Goal: Check status

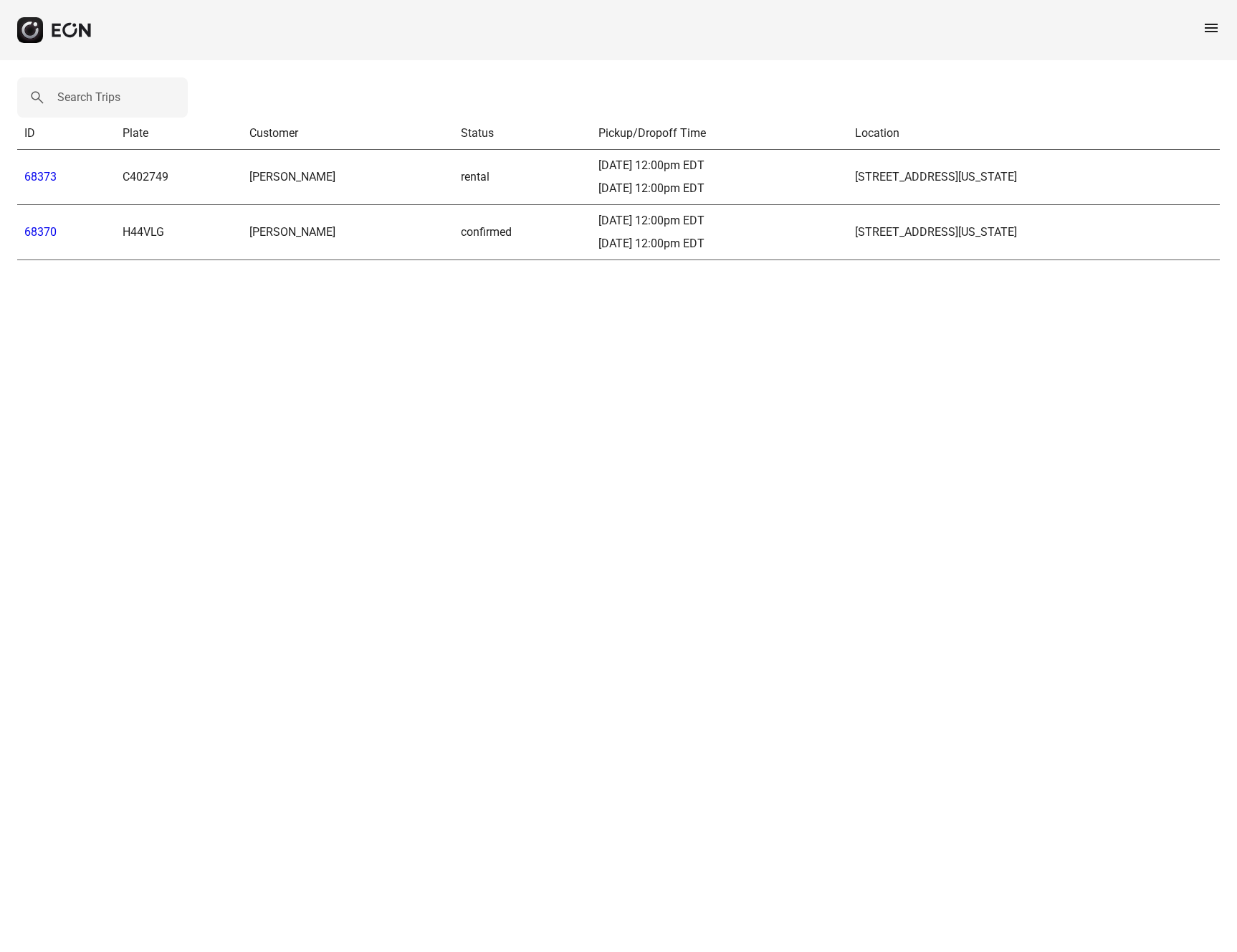
click at [42, 177] on link "68373" at bounding box center [41, 176] width 32 height 14
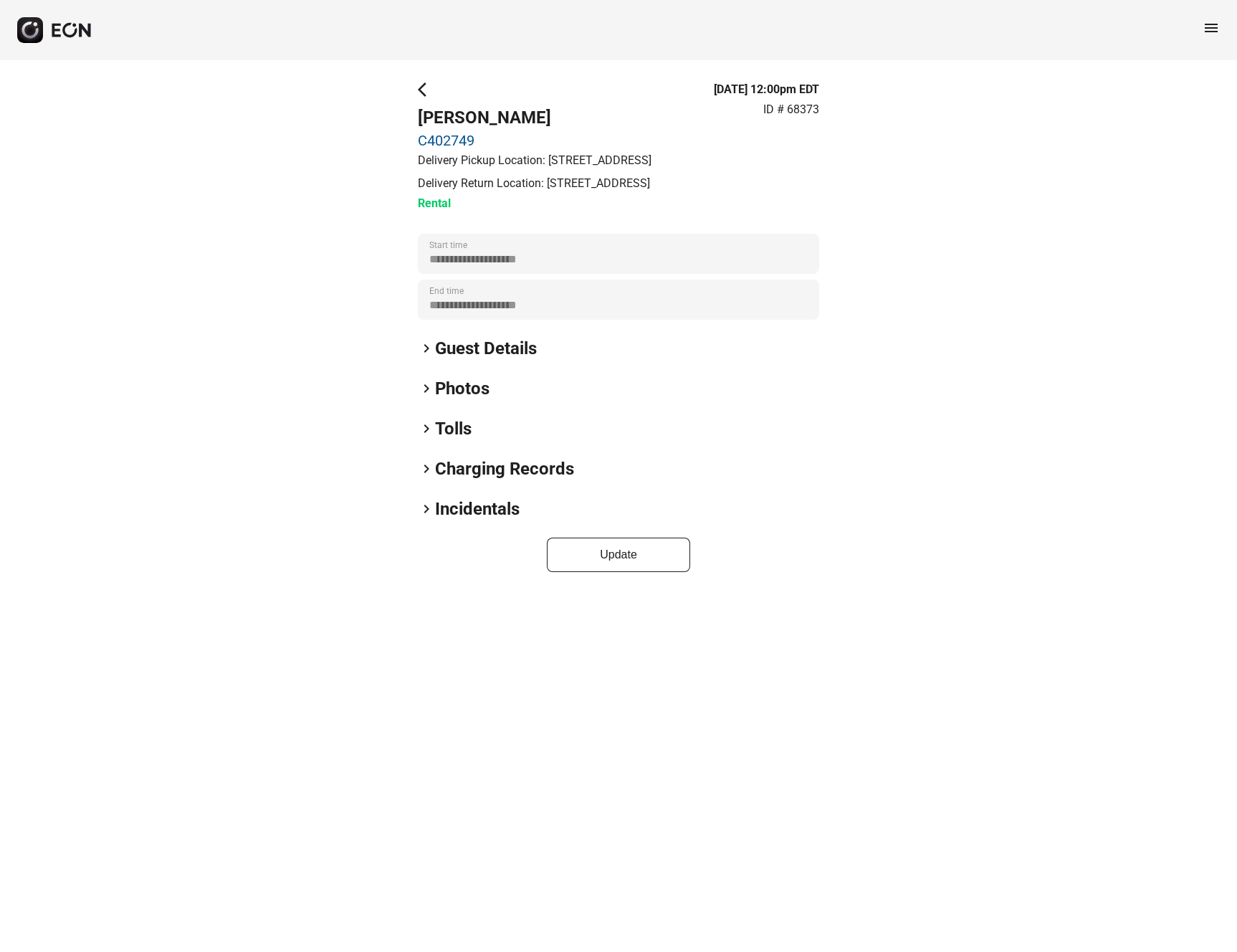
click at [455, 138] on link "C402749" at bounding box center [535, 141] width 233 height 17
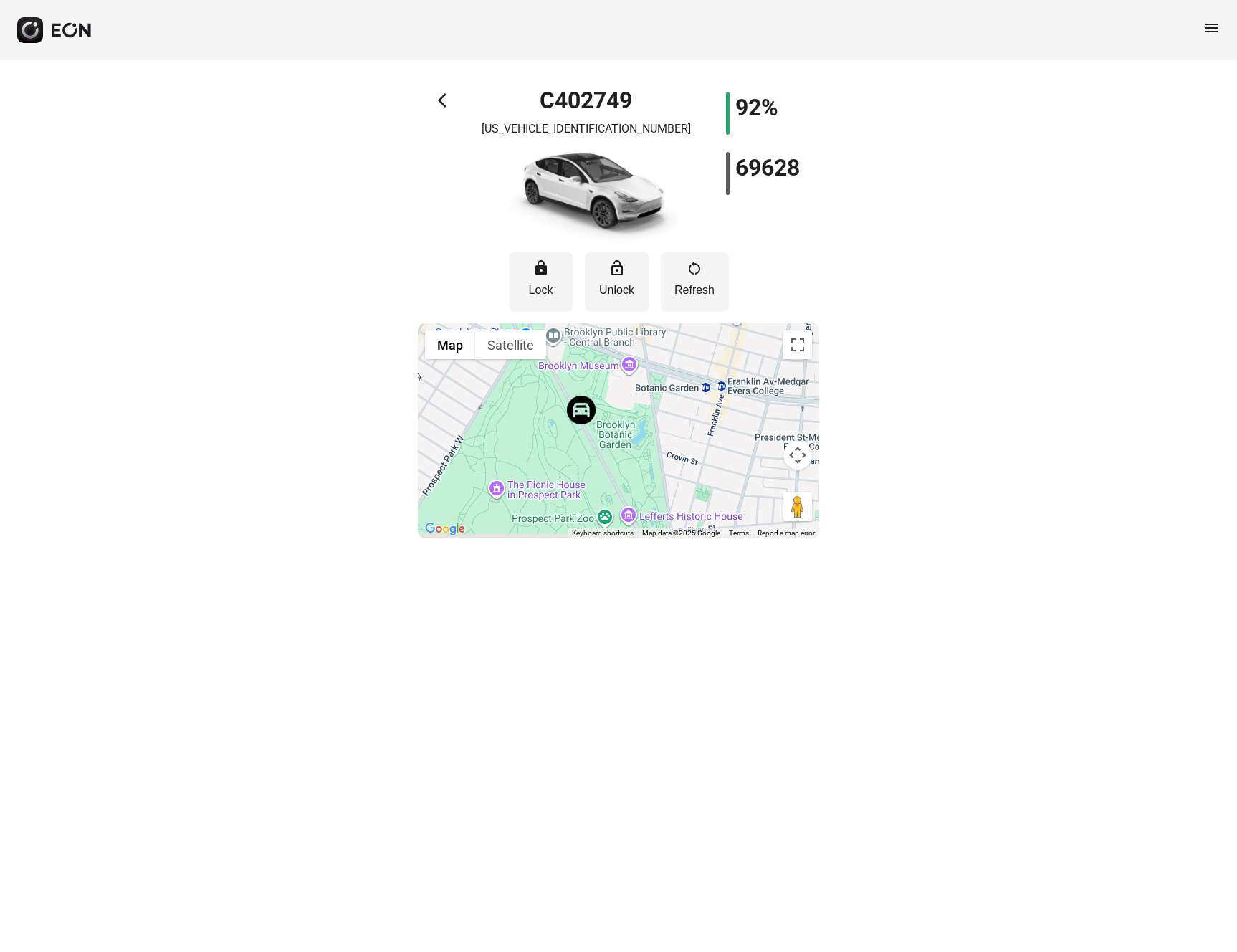
drag, startPoint x: 614, startPoint y: 495, endPoint x: 593, endPoint y: 359, distance: 137.6
click at [593, 359] on div at bounding box center [618, 431] width 401 height 215
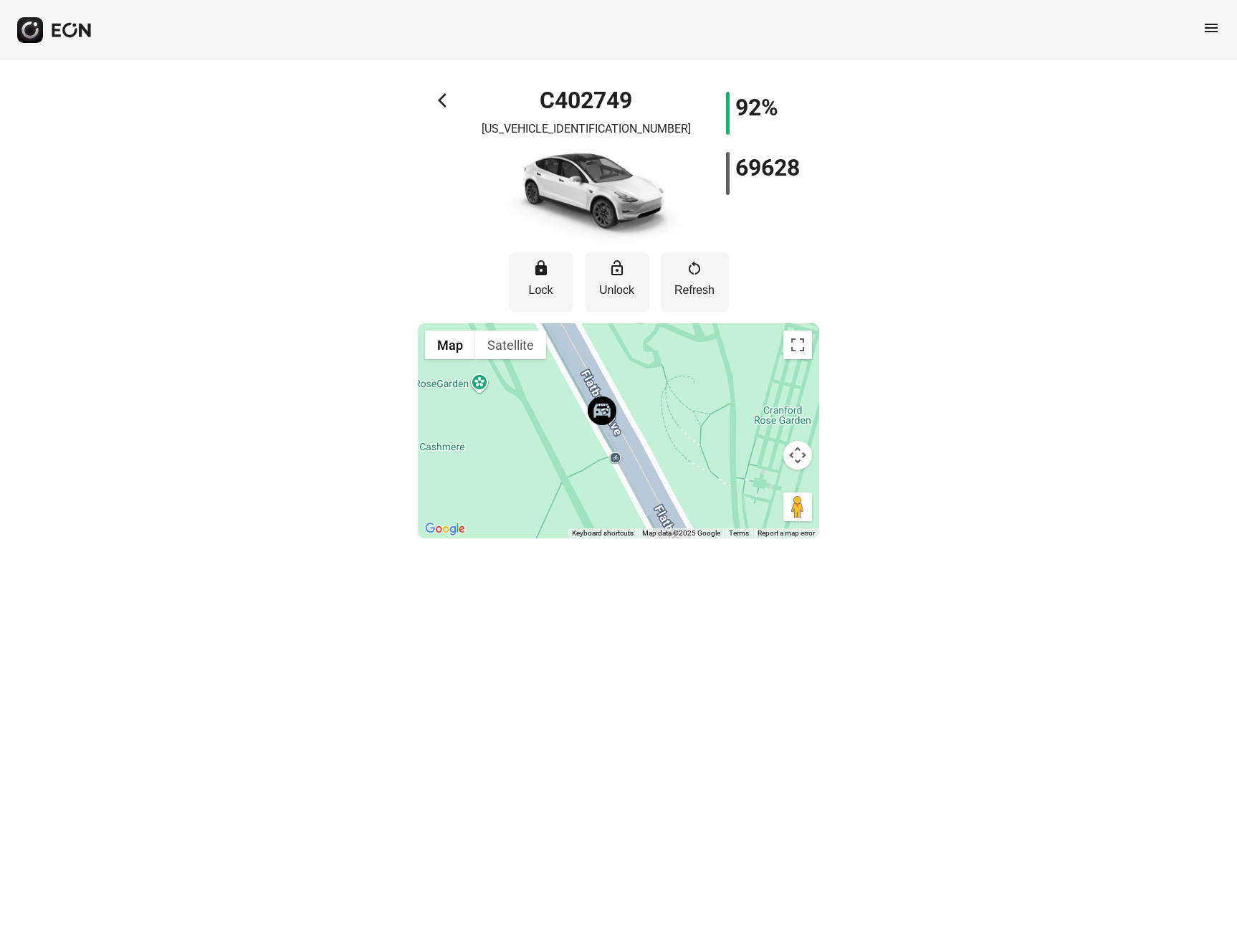
drag, startPoint x: 657, startPoint y: 456, endPoint x: 666, endPoint y: 376, distance: 80.5
click at [666, 376] on div at bounding box center [618, 431] width 401 height 215
